Goal: Information Seeking & Learning: Learn about a topic

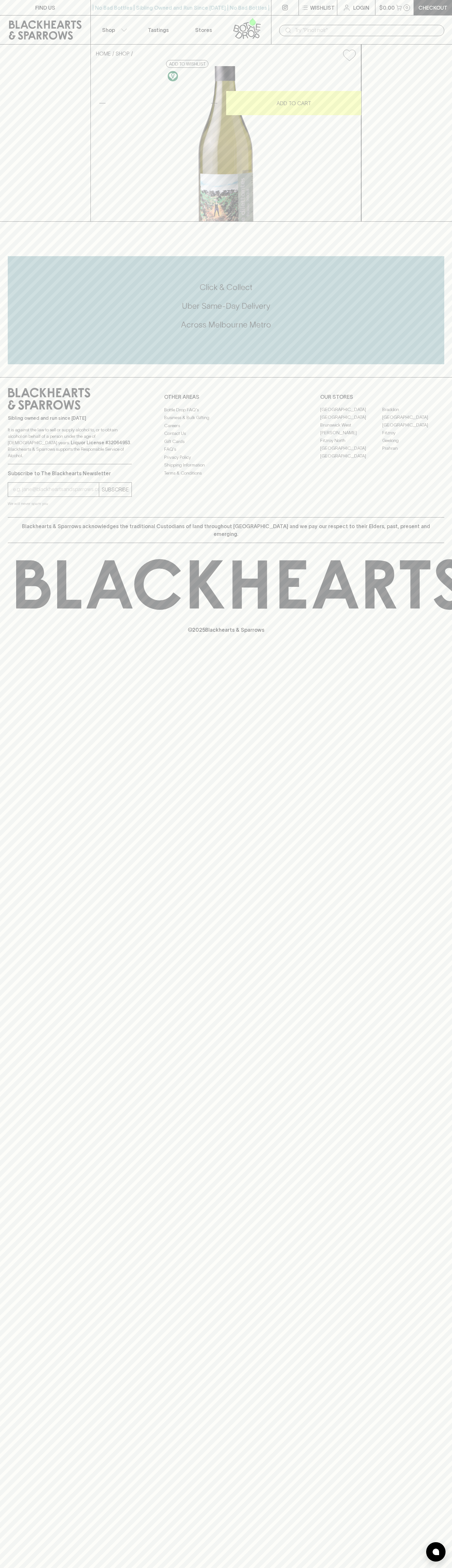
click at [298, 21] on div "​" at bounding box center [361, 30] width 181 height 29
click at [431, 1465] on div "FIND US | No Bad Bottles | Sibling Owned and Run Since 2006 | No Bad Bottles | …" at bounding box center [226, 784] width 452 height 1568
click at [299, 1567] on html "FIND US | No Bad Bottles | Sibling Owned and Run Since 2006 | No Bad Bottles | …" at bounding box center [226, 784] width 452 height 1568
click at [25, 831] on div "FIND US | No Bad Bottles | Sibling Owned and Run Since 2006 | No Bad Bottles | …" at bounding box center [226, 784] width 452 height 1568
